Goal: Task Accomplishment & Management: Manage account settings

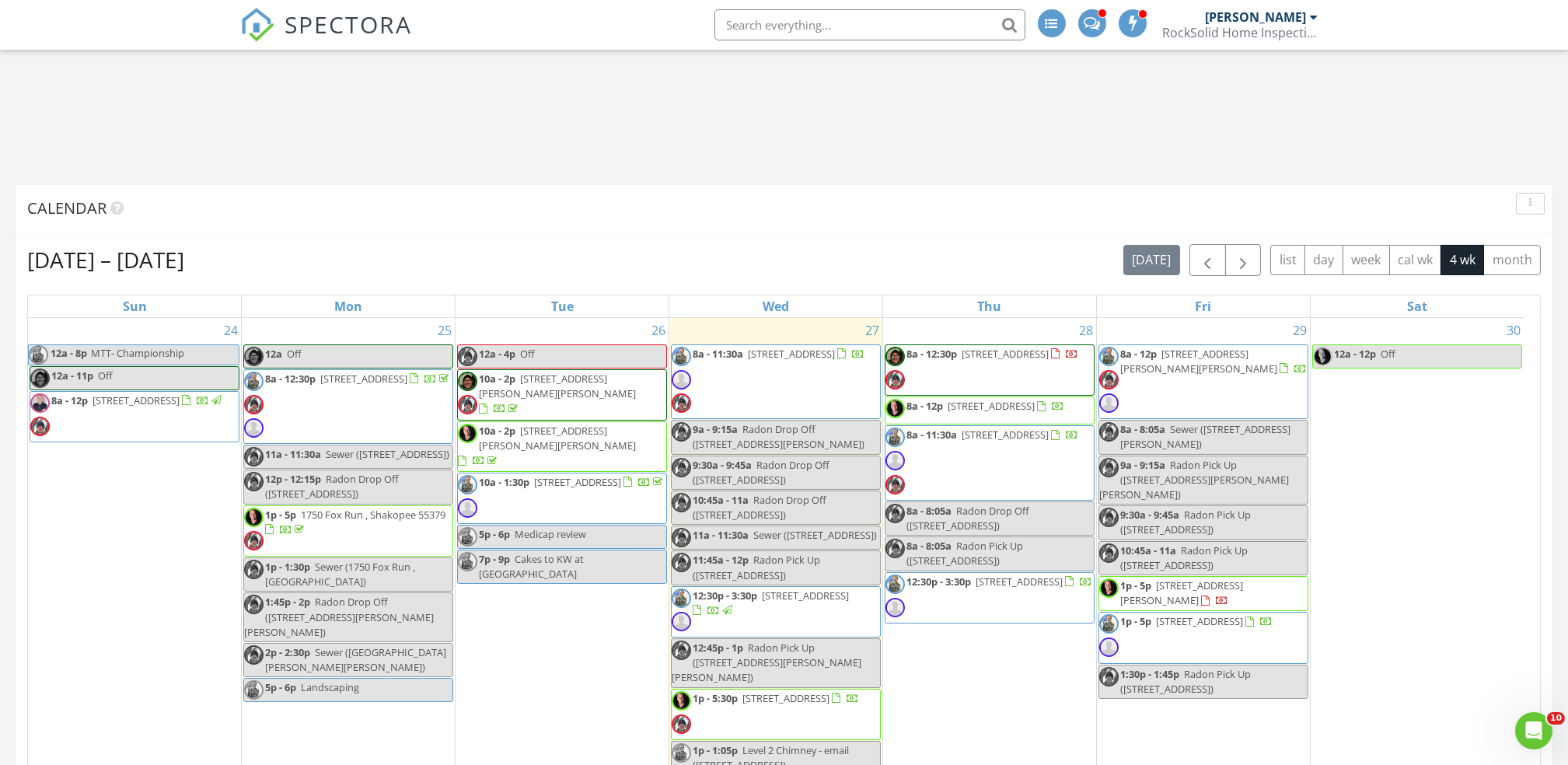
scroll to position [1718, 1600]
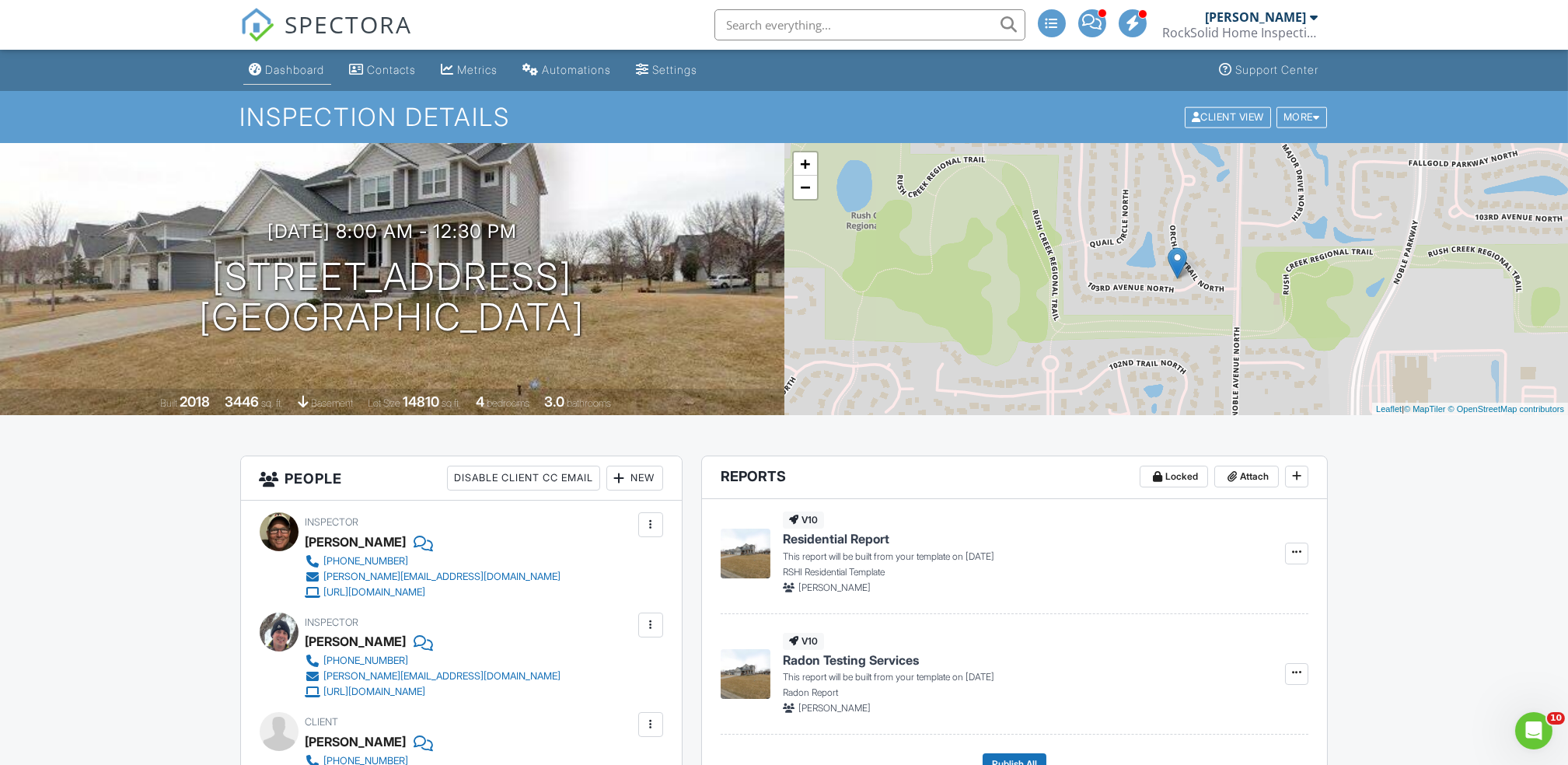
click at [303, 75] on div "Dashboard" at bounding box center [295, 69] width 59 height 13
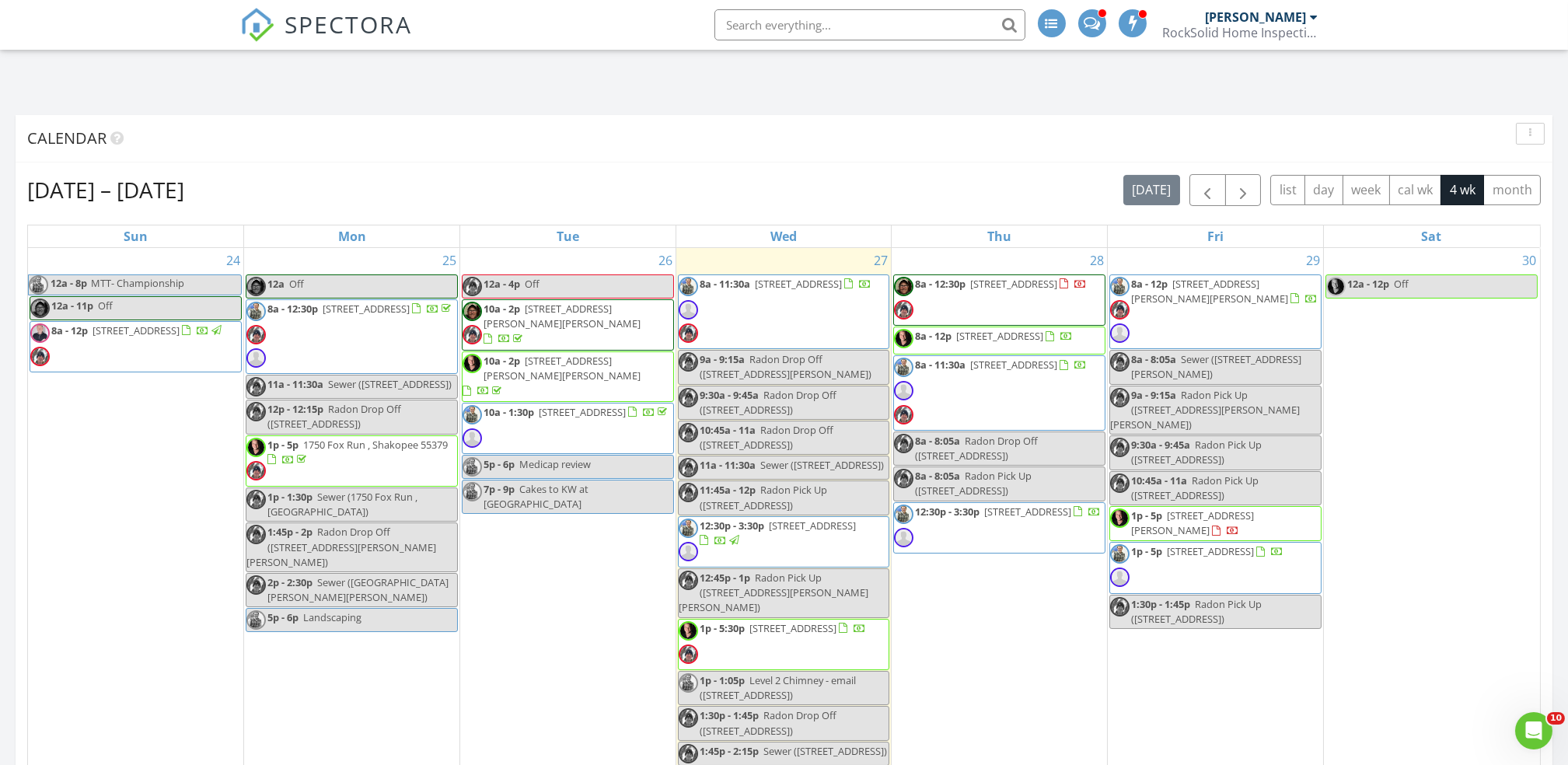
scroll to position [949, 0]
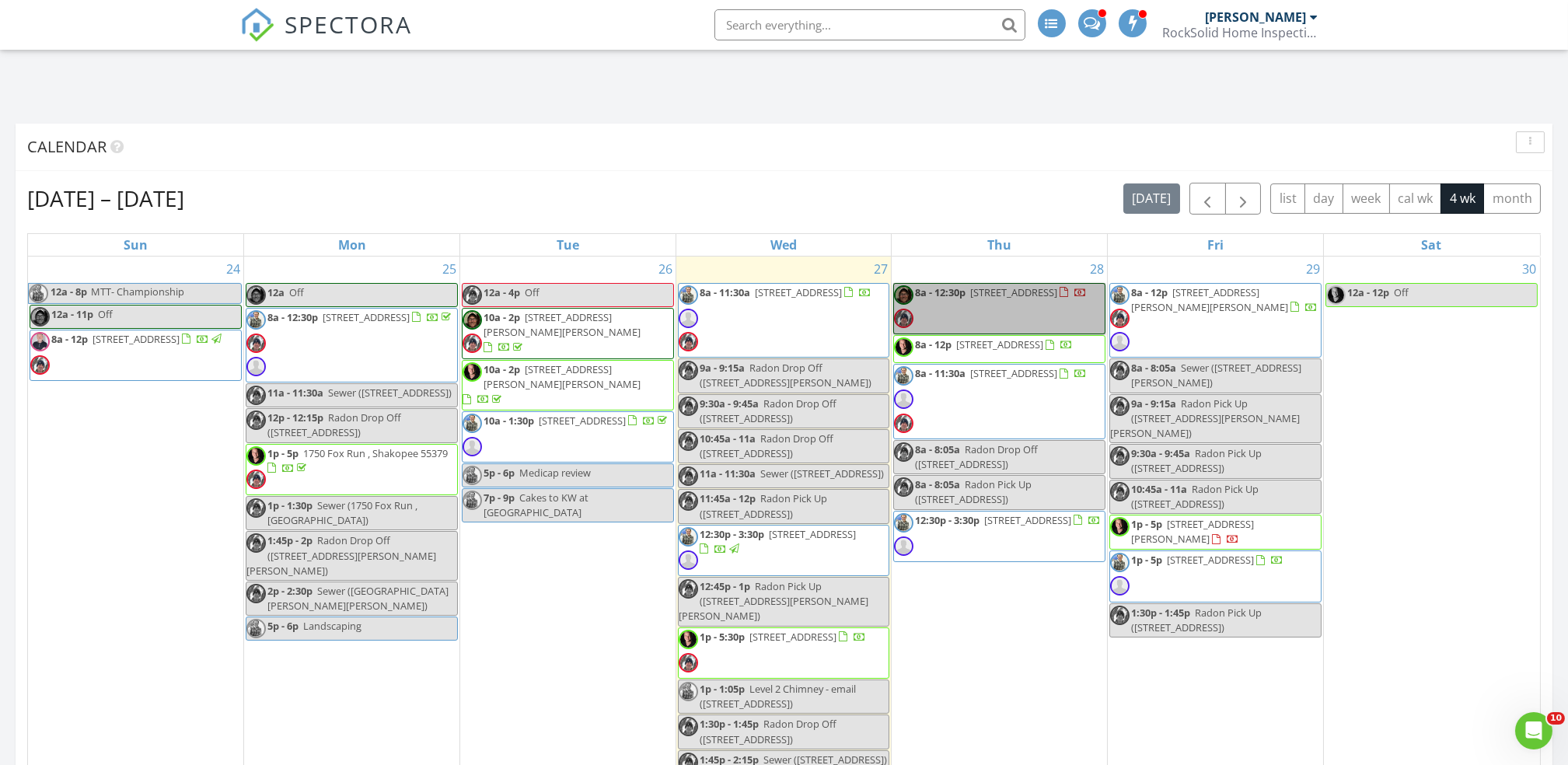
click at [1067, 297] on link "8a - 12:30p 4812 103rd Ave N , Brooklyn Park 55443" at bounding box center [999, 309] width 212 height 52
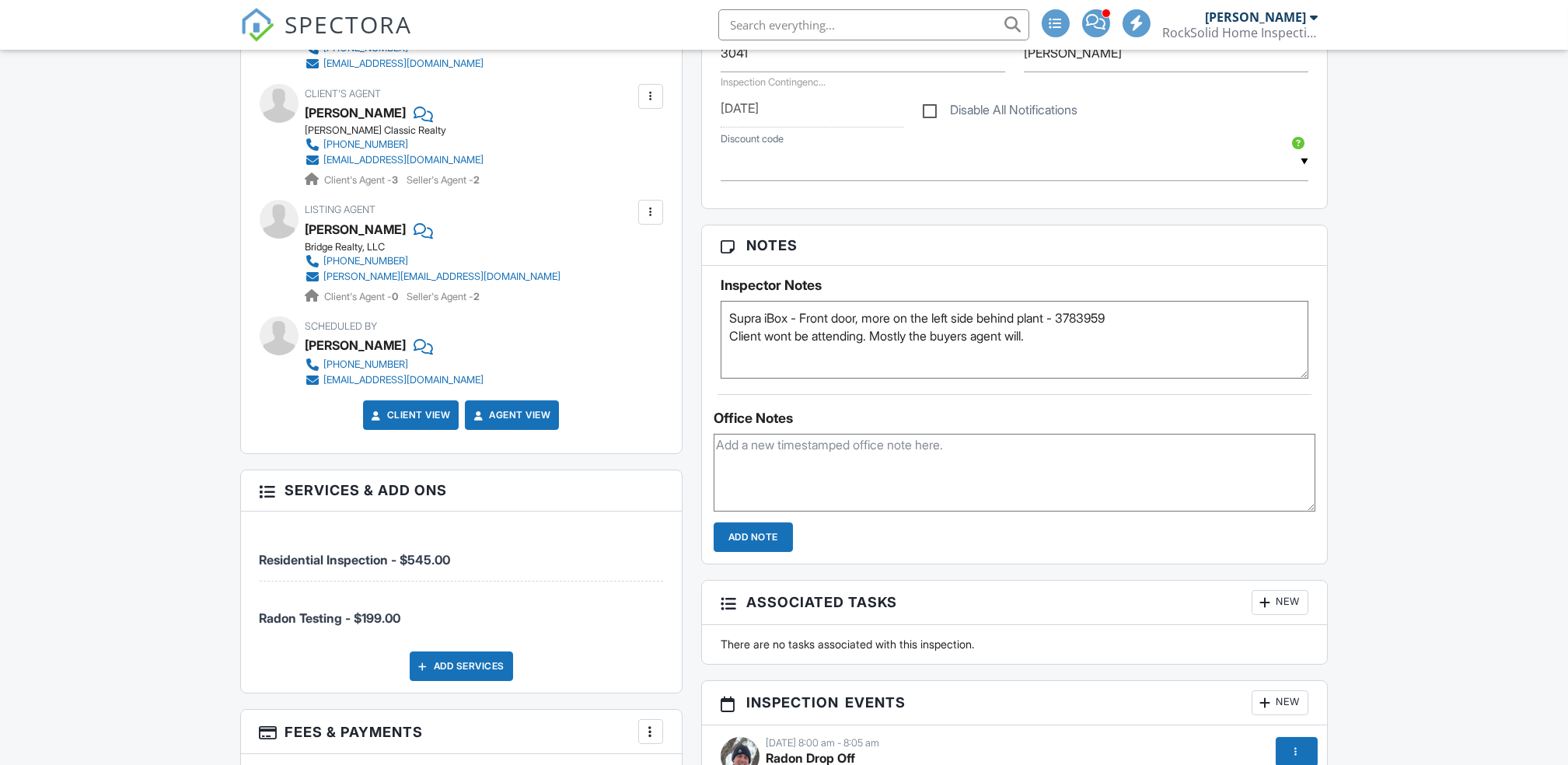
click at [1134, 358] on textarea "Supra iBox - Front door, more on the left side behind plant - 3783959 Client wo…" at bounding box center [1014, 340] width 589 height 77
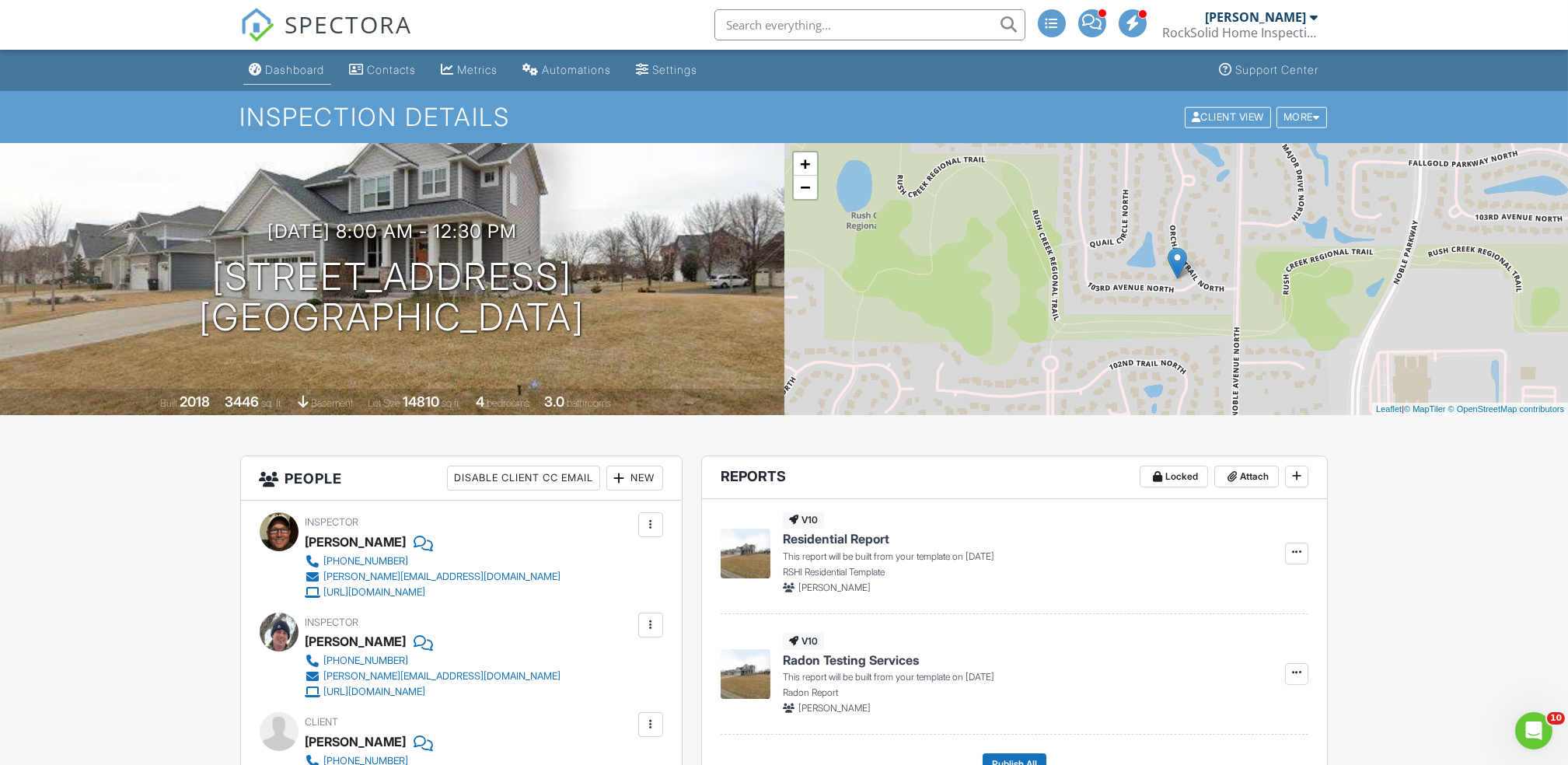
type textarea "Supra iBox - Front door, more on the left side behind plant - 3783959 Client wo…"
click at [292, 64] on div "Dashboard" at bounding box center [295, 69] width 59 height 13
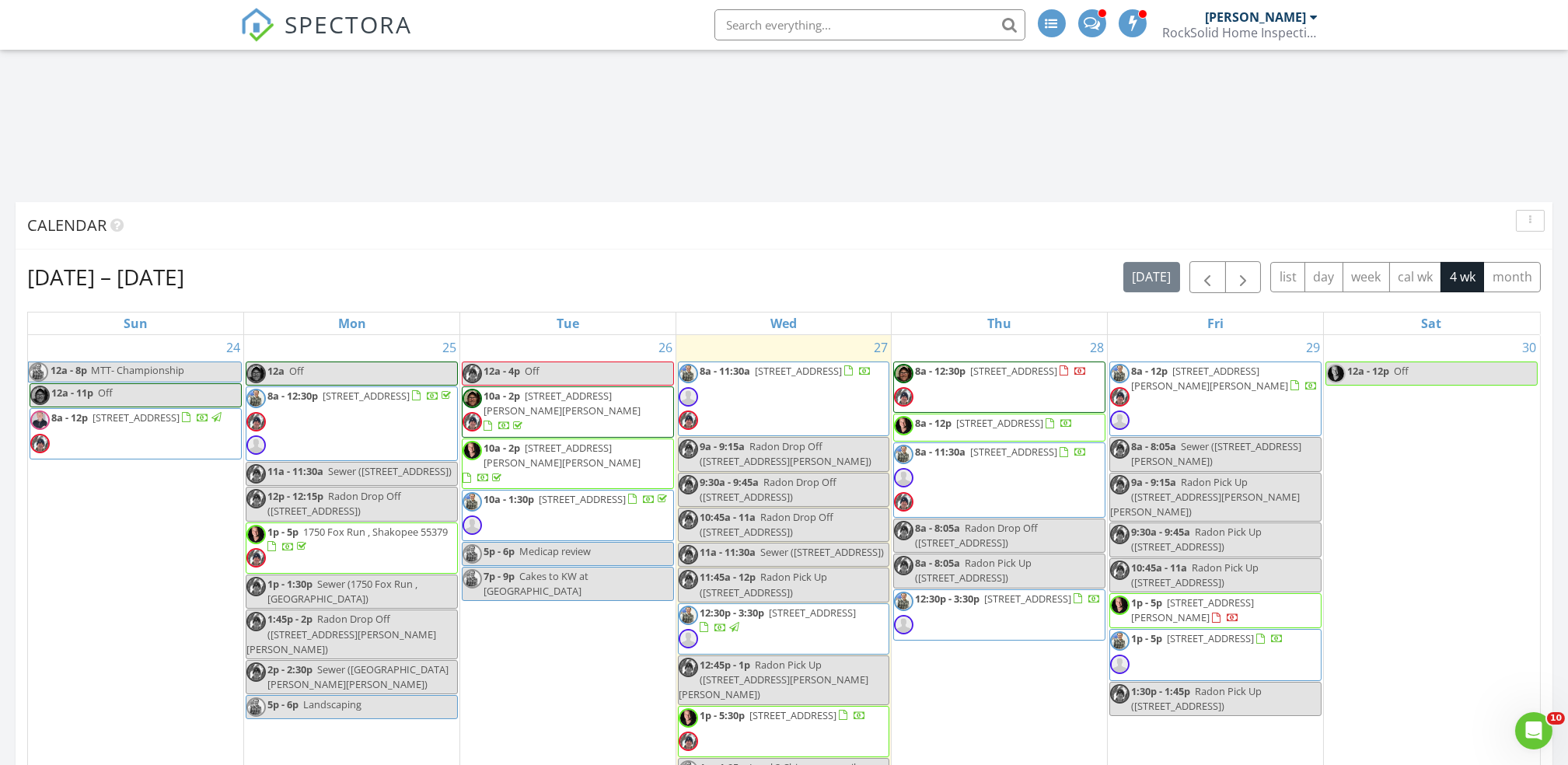
scroll to position [869, 0]
click at [1051, 589] on link "8a - 8:05a Radon Pick Up (4812 103rd Ave N , Brooklyn Park)" at bounding box center [999, 572] width 212 height 34
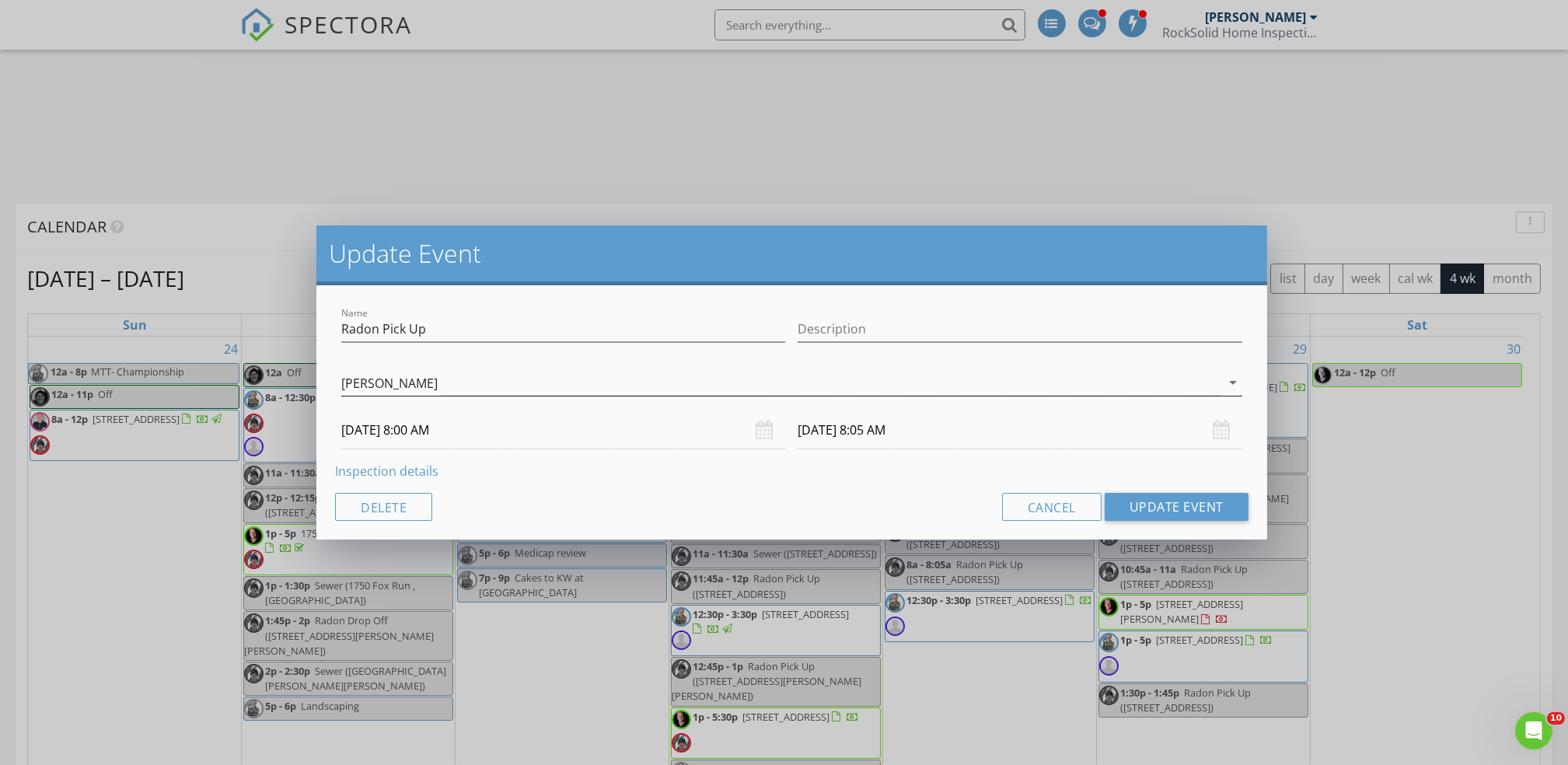
click at [464, 377] on div "[PERSON_NAME]" at bounding box center [781, 382] width 879 height 26
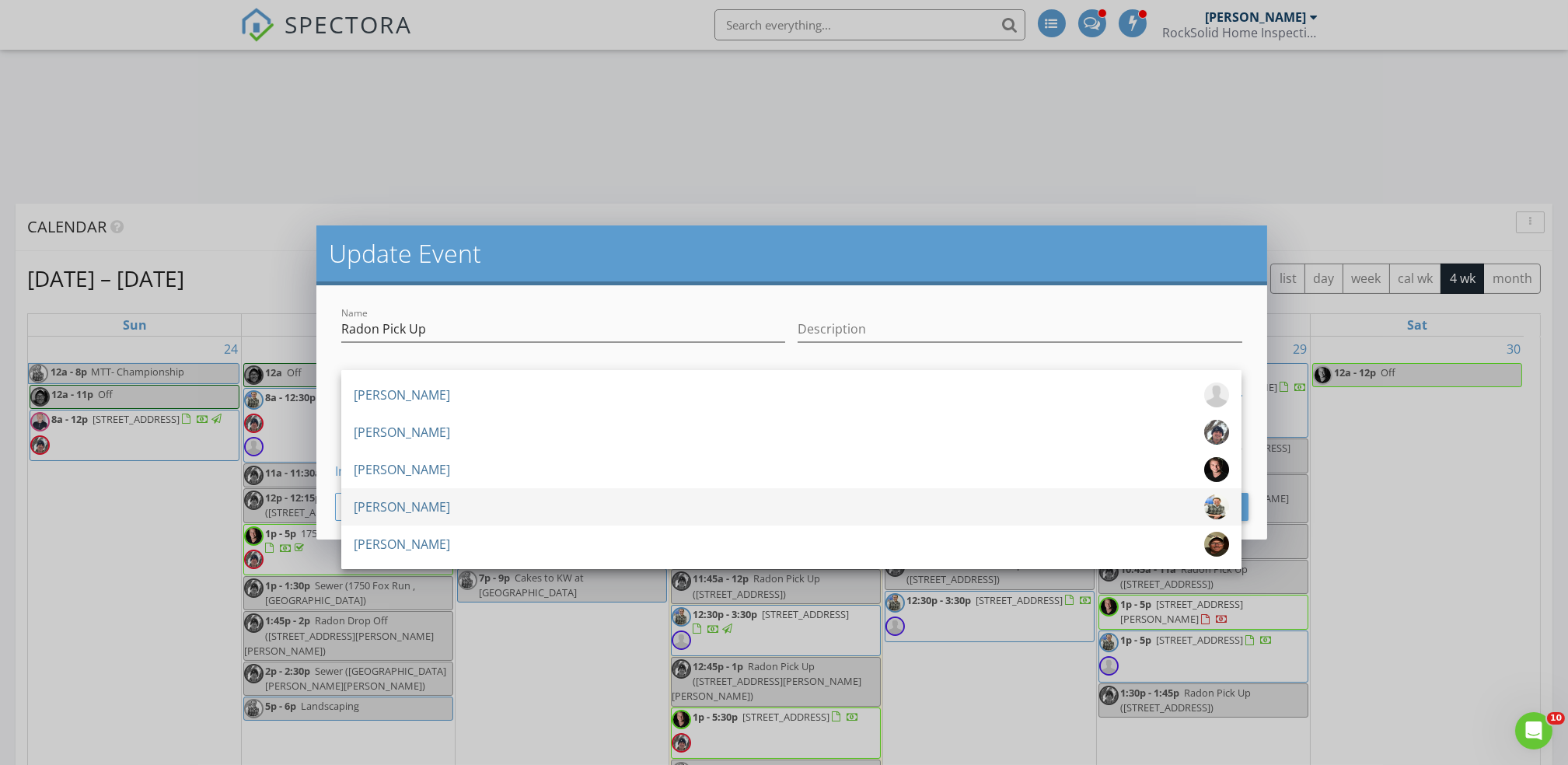
click at [418, 508] on div "[PERSON_NAME]" at bounding box center [791, 506] width 875 height 25
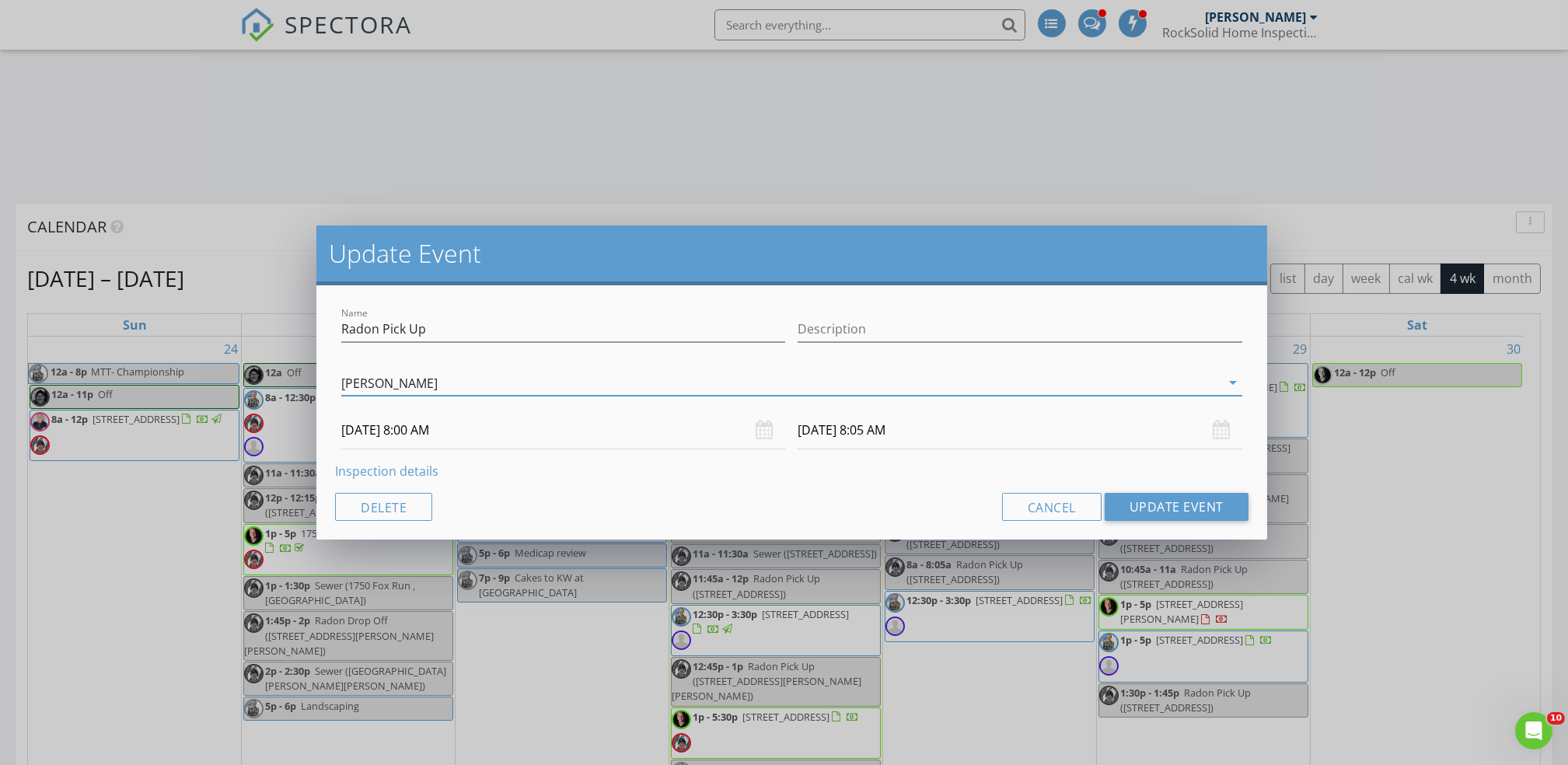
click at [526, 423] on input "08/28/2025 8:00 AM" at bounding box center [563, 430] width 444 height 38
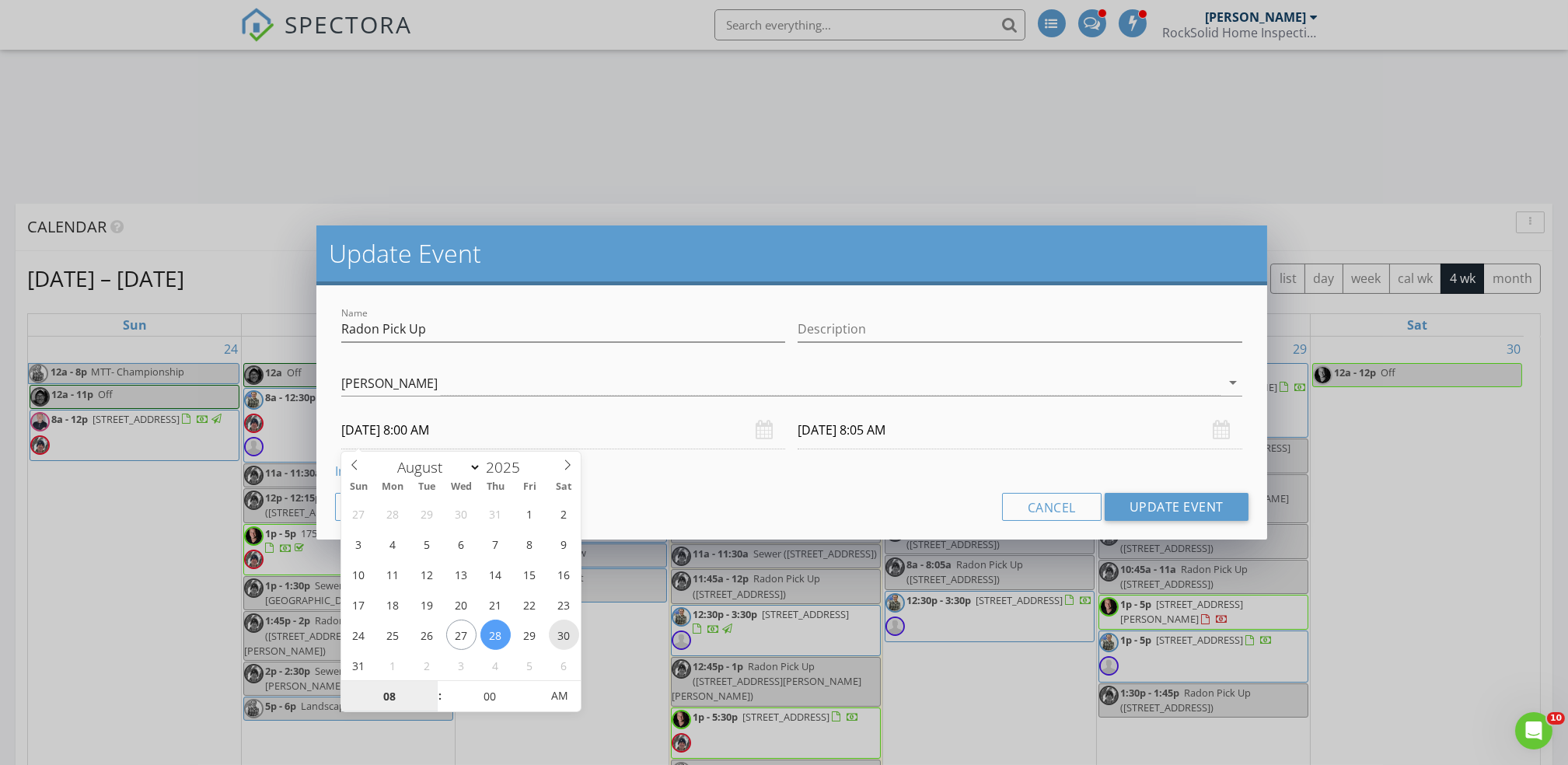
type input "08/30/2025 8:00 AM"
type input "08/30/2025 8:05 AM"
type input "09"
type input "08/30/2025 9:00 AM"
click at [426, 685] on span at bounding box center [432, 688] width 11 height 15
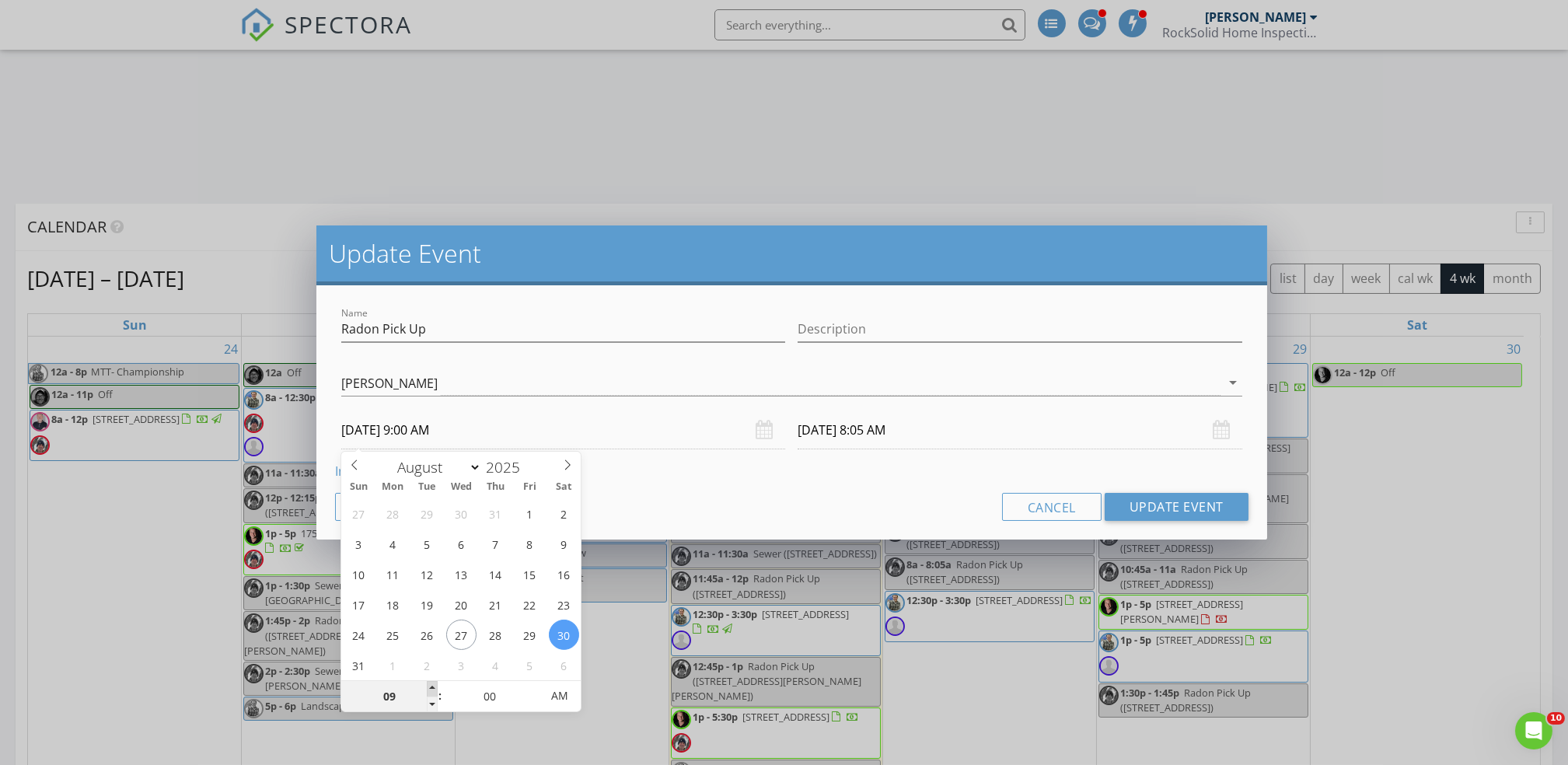
type input "08/30/2025 9:05 AM"
click at [822, 504] on div "Cancel Update Event" at bounding box center [792, 506] width 913 height 28
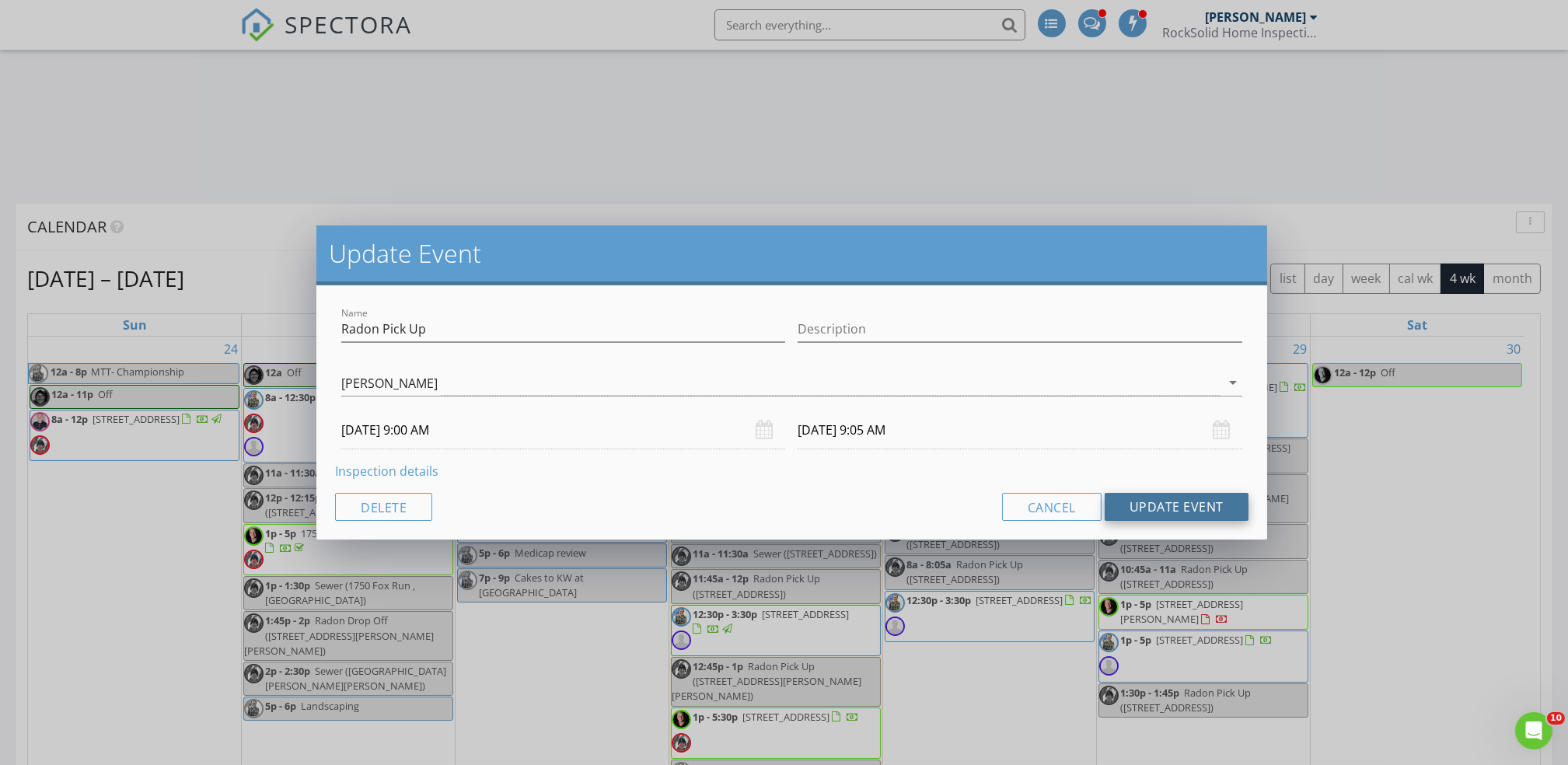
click at [1157, 509] on button "Update Event" at bounding box center [1176, 506] width 144 height 28
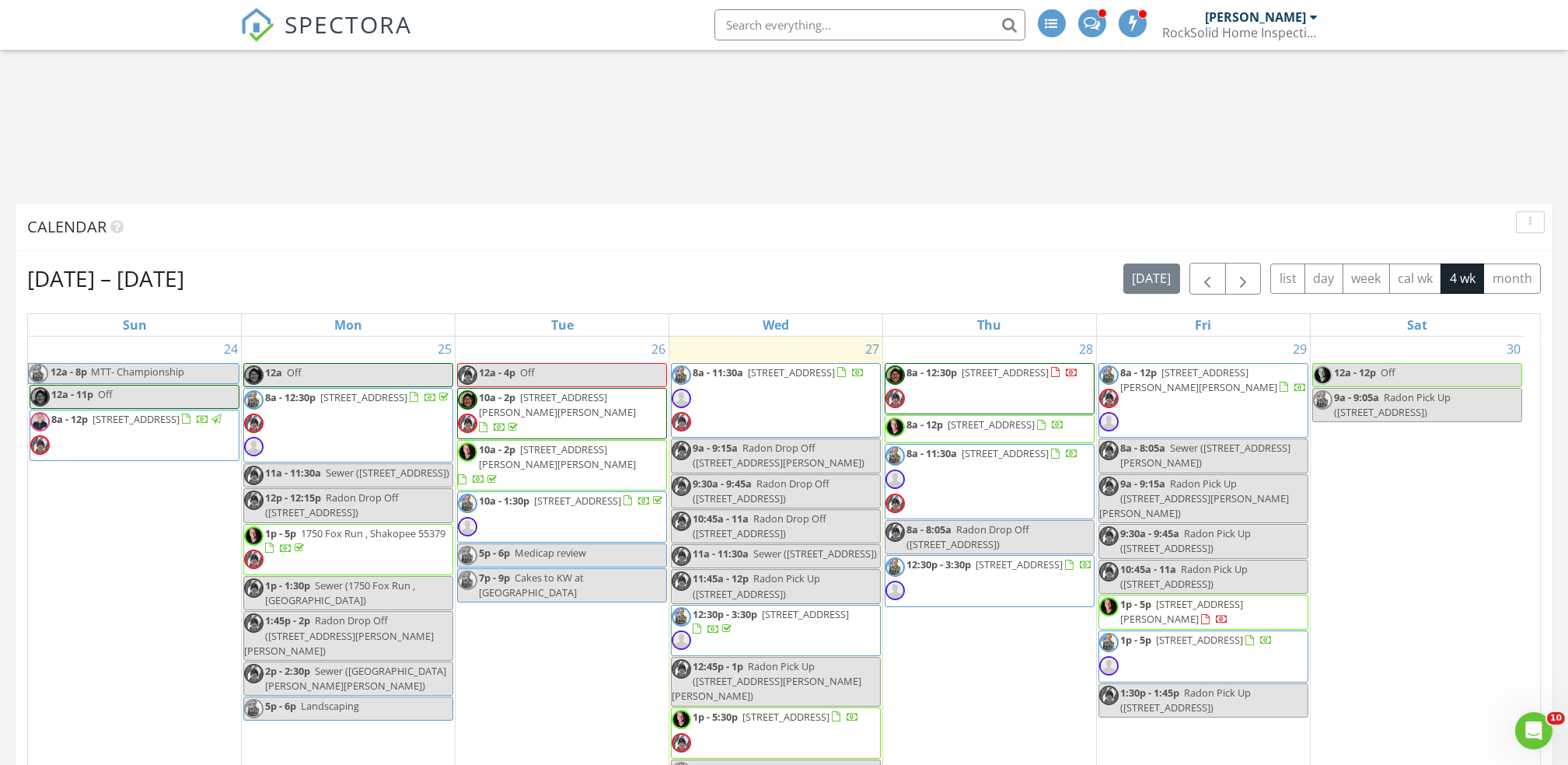
click at [954, 376] on span "8a - 12:30p" at bounding box center [931, 372] width 51 height 14
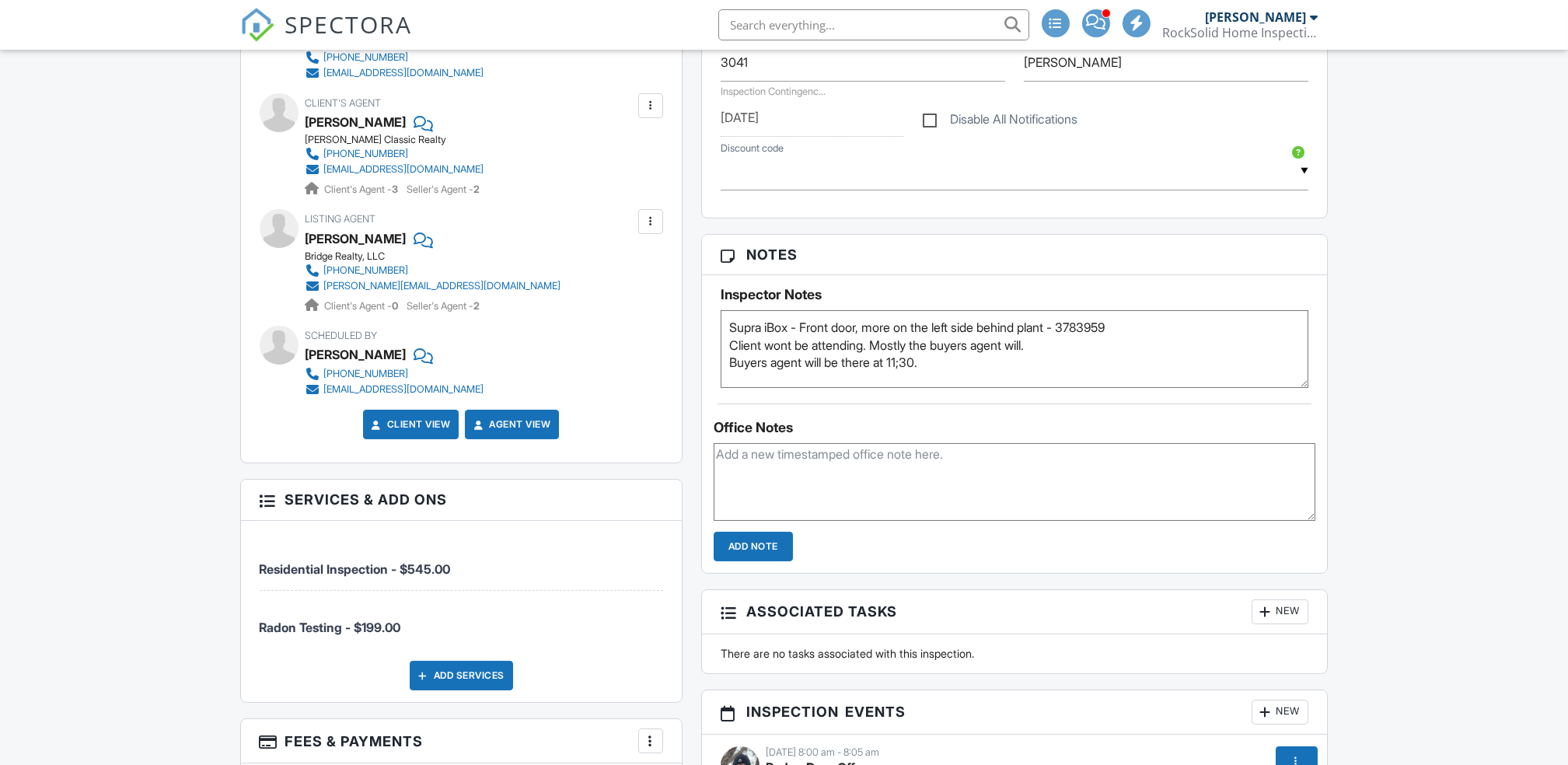
click at [1040, 366] on textarea "Supra iBox - Front door, more on the left side behind plant - 3783959 Client wo…" at bounding box center [1014, 349] width 589 height 77
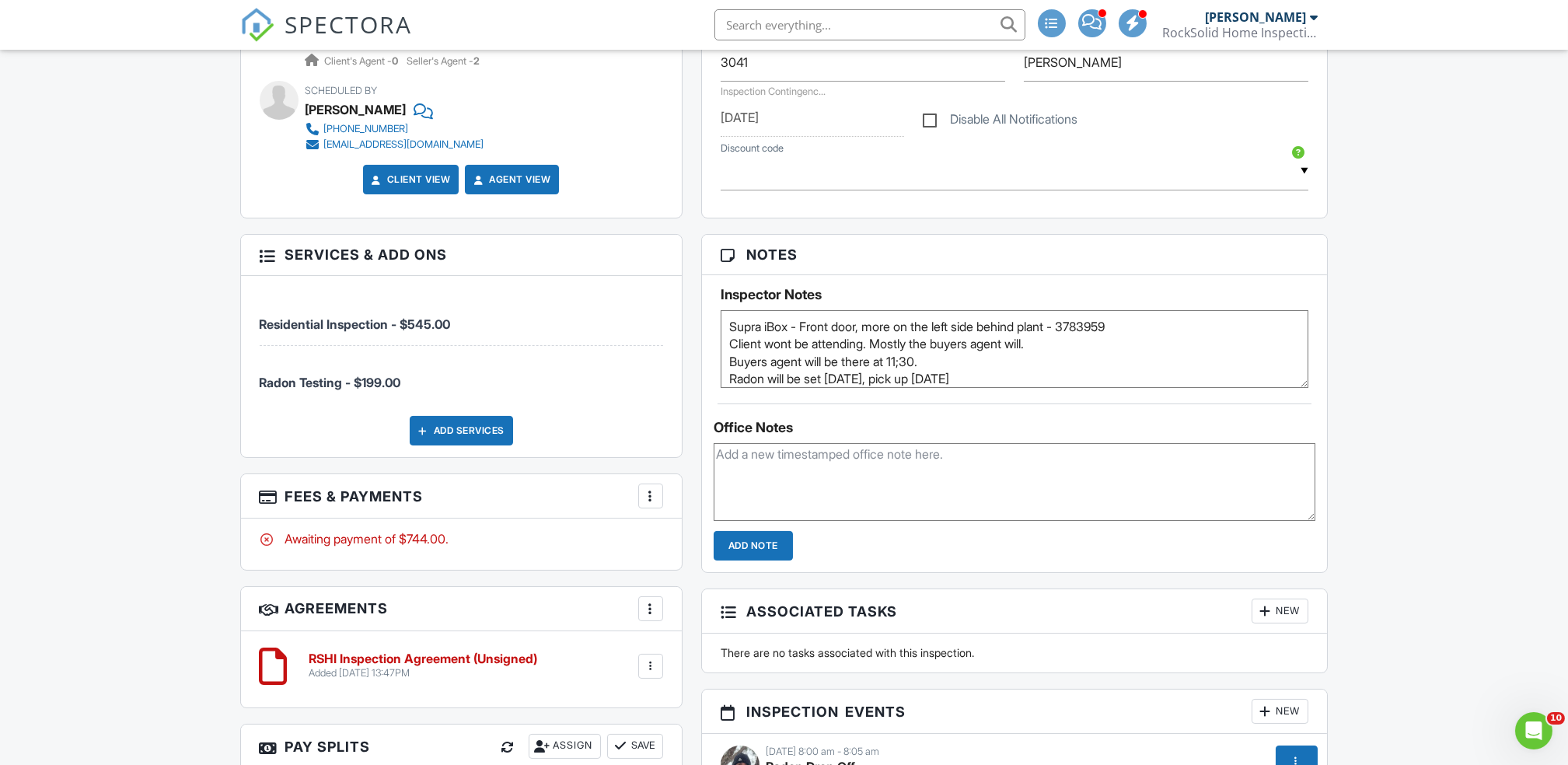
type textarea "Supra iBox - Front door, more on the left side behind plant - 3783959 Client wo…"
click at [1425, 445] on div "Dashboard Contacts Metrics Automations Settings Support Center Inspection Detai…" at bounding box center [784, 529] width 1568 height 2856
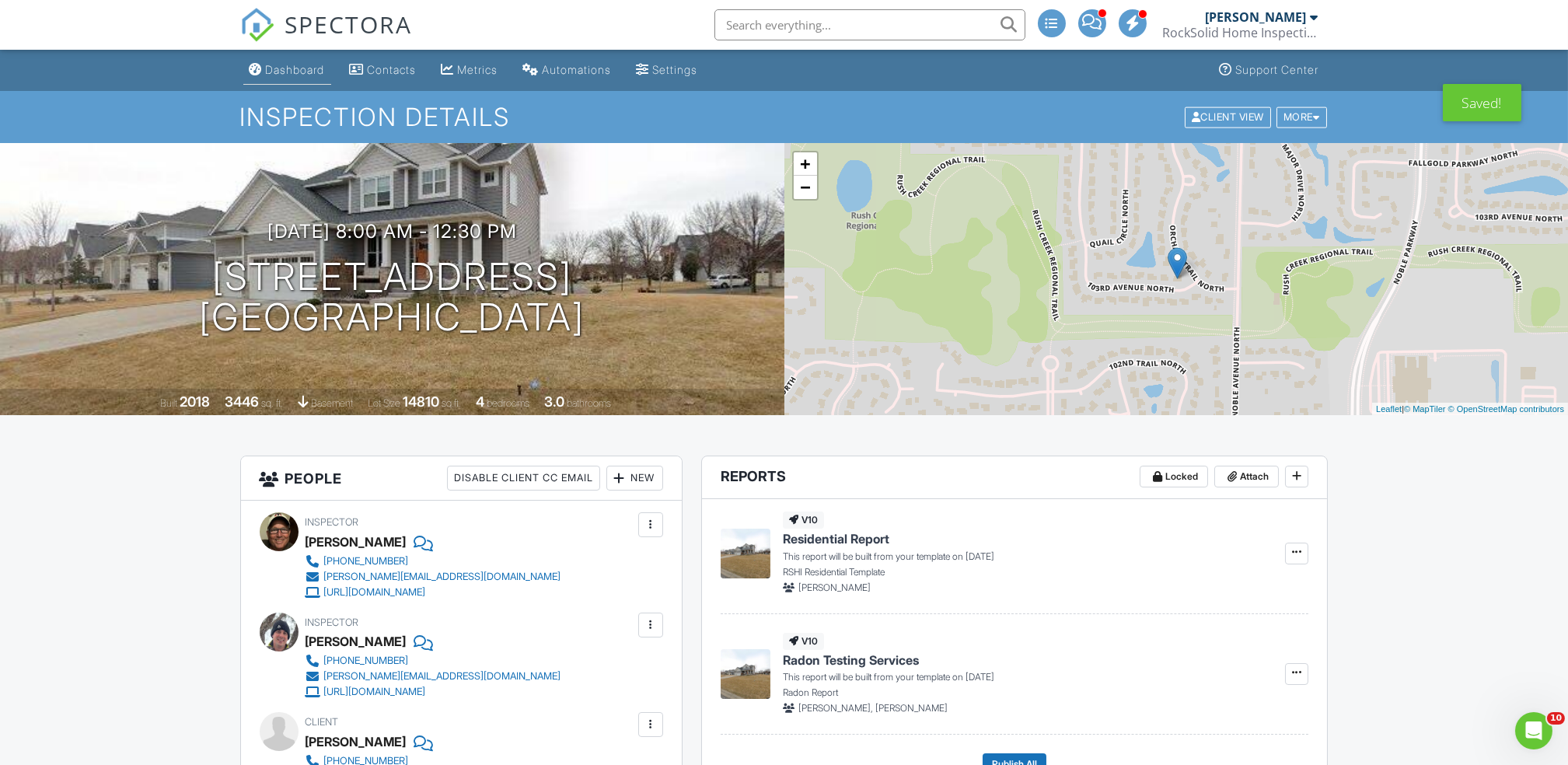
click at [284, 76] on div "Dashboard" at bounding box center [295, 69] width 59 height 13
